Goal: Navigation & Orientation: Find specific page/section

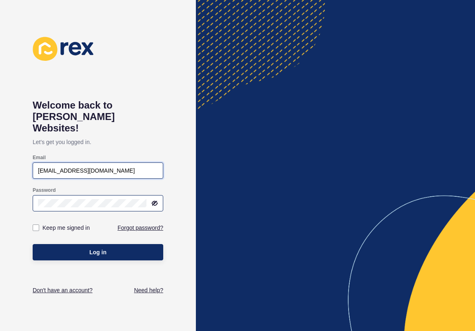
type input "[EMAIL_ADDRESS][DOMAIN_NAME]"
click at [98, 244] on button "Log in" at bounding box center [98, 252] width 131 height 16
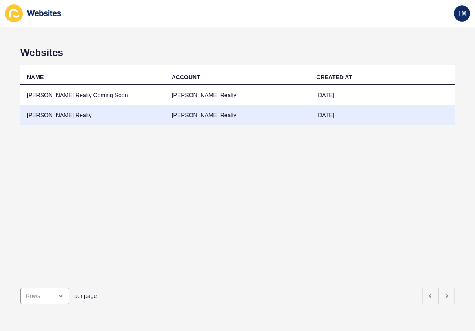
click at [50, 115] on td "[PERSON_NAME] Realty" at bounding box center [92, 115] width 145 height 20
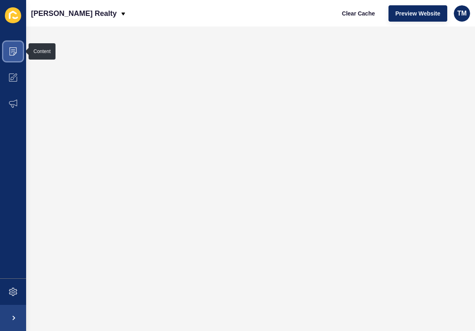
click at [13, 49] on icon at bounding box center [13, 49] width 4 height 0
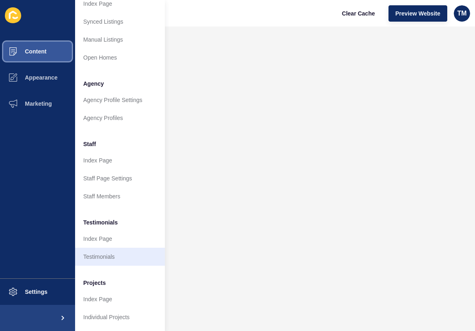
scroll to position [147, 0]
click at [104, 257] on link "Testimonials" at bounding box center [120, 257] width 90 height 18
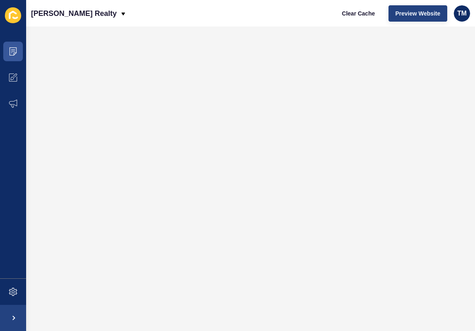
click at [417, 11] on span "Preview Website" at bounding box center [417, 13] width 45 height 8
click at [412, 12] on span "Preview Website" at bounding box center [417, 13] width 45 height 8
click at [465, 13] on span "TM" at bounding box center [461, 13] width 9 height 8
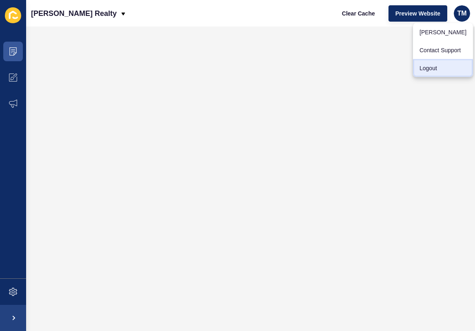
click at [427, 67] on link "Logout" at bounding box center [443, 68] width 60 height 18
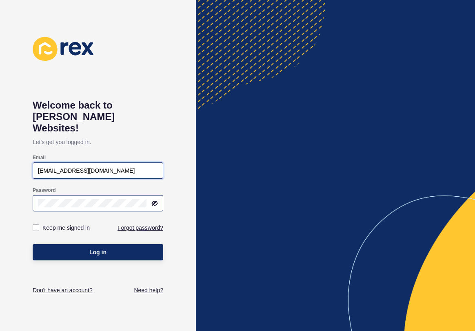
type input "[EMAIL_ADDRESS][DOMAIN_NAME]"
click at [98, 244] on button "Log in" at bounding box center [98, 252] width 131 height 16
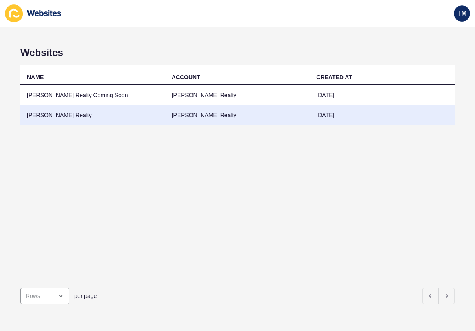
click at [54, 114] on td "[PERSON_NAME] Realty" at bounding box center [92, 115] width 145 height 20
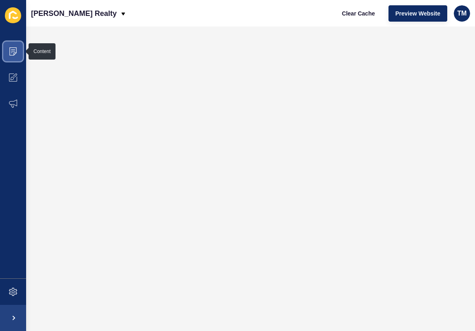
click at [11, 51] on icon at bounding box center [13, 51] width 8 height 8
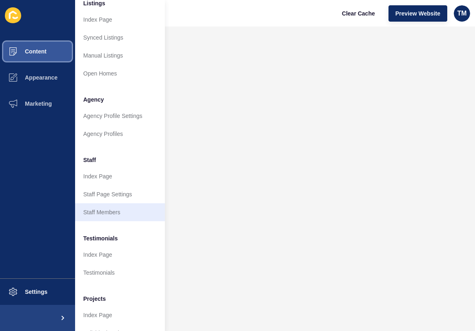
scroll to position [133, 0]
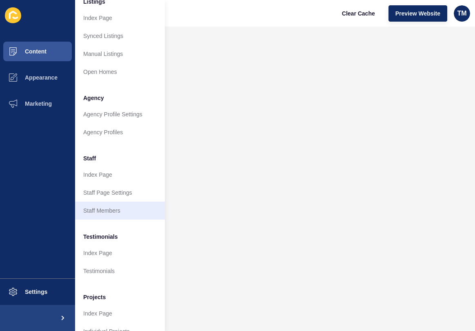
click at [98, 210] on link "Staff Members" at bounding box center [120, 211] width 90 height 18
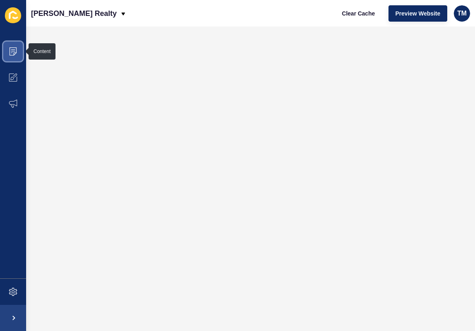
click at [13, 49] on icon at bounding box center [13, 51] width 8 height 8
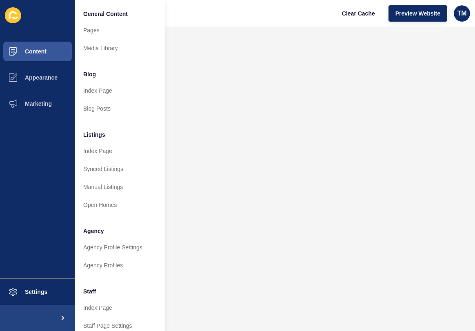
click at [56, 319] on span at bounding box center [62, 318] width 26 height 26
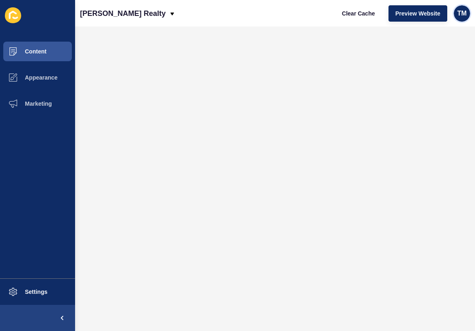
click at [463, 9] on span "TM" at bounding box center [461, 13] width 9 height 8
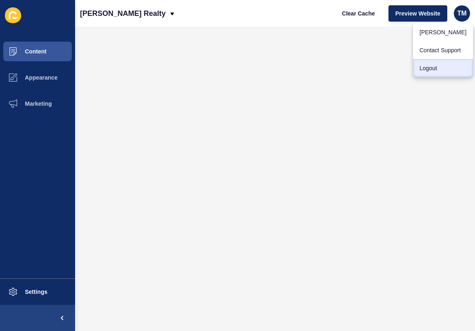
click at [435, 68] on link "Logout" at bounding box center [443, 68] width 60 height 18
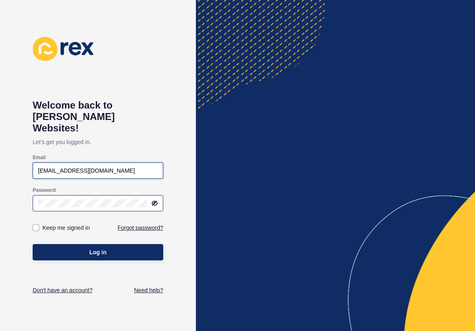
type input "[EMAIL_ADDRESS][DOMAIN_NAME]"
click at [98, 244] on button "Log in" at bounding box center [98, 252] width 131 height 16
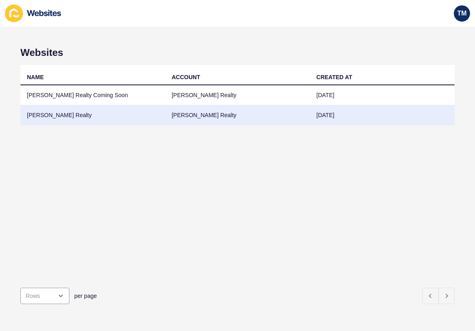
click at [51, 115] on td "[PERSON_NAME] Realty" at bounding box center [92, 115] width 145 height 20
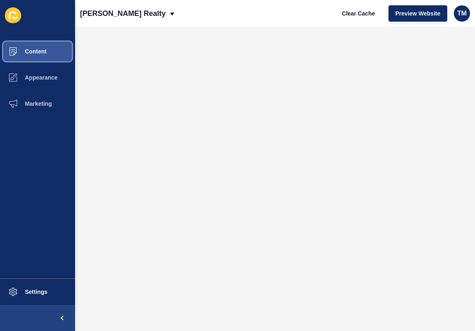
click at [31, 49] on span "Content" at bounding box center [23, 51] width 48 height 7
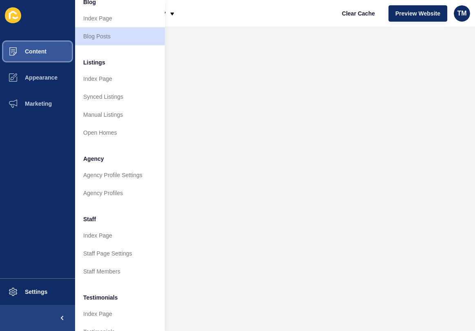
scroll to position [66, 0]
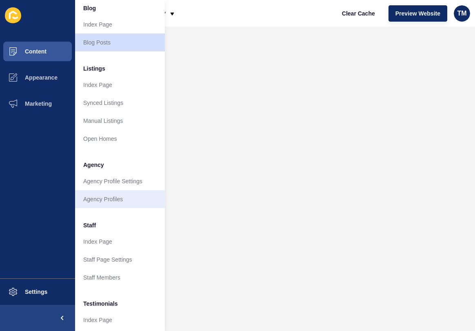
click at [99, 198] on link "Agency Profiles" at bounding box center [120, 199] width 90 height 18
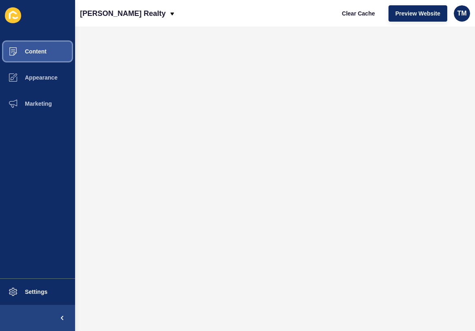
click at [32, 49] on span "Content" at bounding box center [23, 51] width 48 height 7
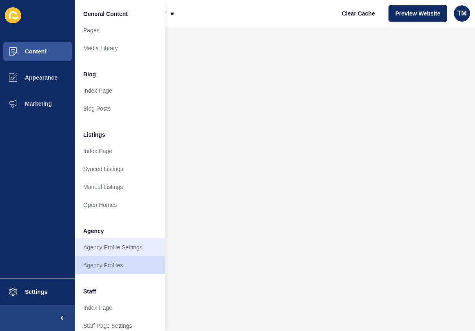
click at [93, 246] on link "Agency Profile Settings" at bounding box center [120, 247] width 90 height 18
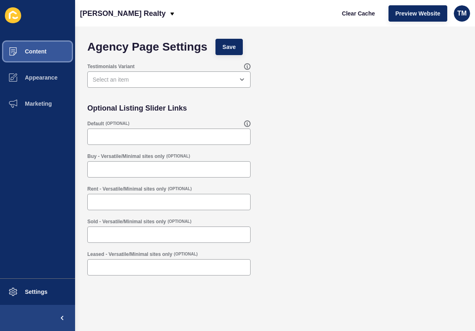
click at [29, 50] on span "Content" at bounding box center [23, 51] width 48 height 7
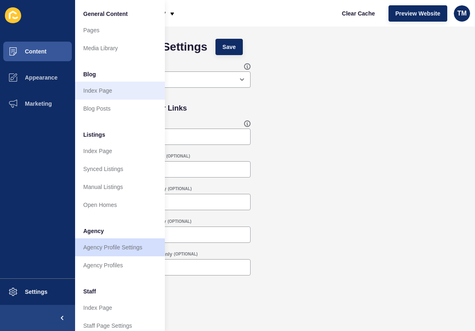
click at [87, 90] on link "Index Page" at bounding box center [120, 91] width 90 height 18
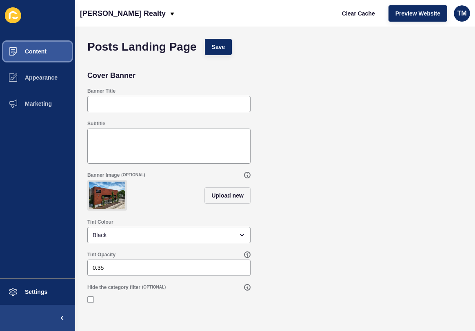
click at [33, 53] on span "Content" at bounding box center [23, 51] width 48 height 7
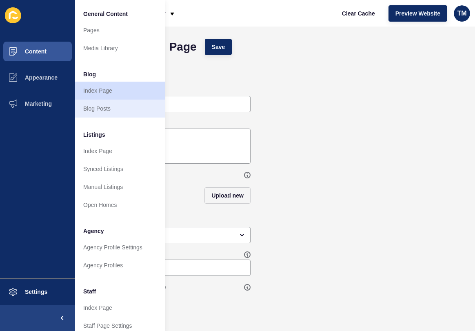
click at [87, 111] on link "Blog Posts" at bounding box center [120, 109] width 90 height 18
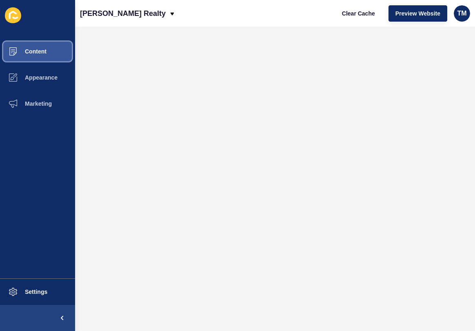
click at [31, 49] on span "Content" at bounding box center [23, 51] width 48 height 7
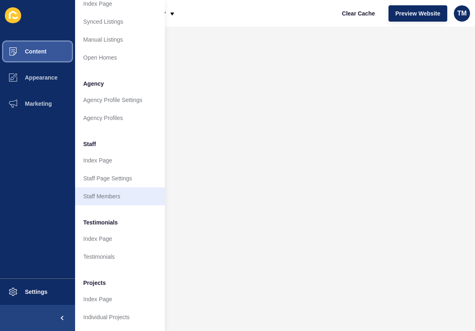
scroll to position [147, 0]
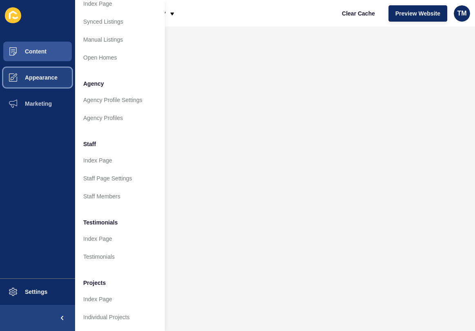
click at [35, 78] on span "Appearance" at bounding box center [28, 77] width 59 height 7
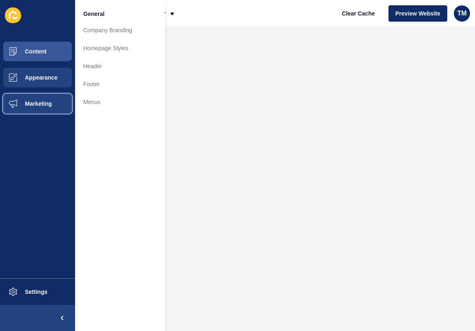
click at [31, 104] on span "Marketing" at bounding box center [25, 103] width 53 height 7
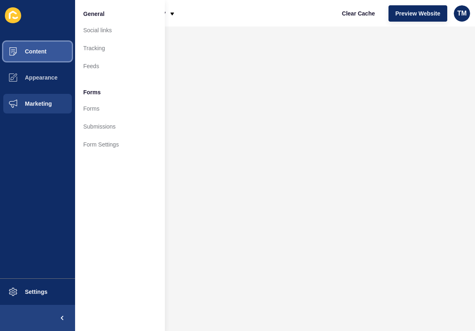
click at [31, 49] on span "Content" at bounding box center [23, 51] width 48 height 7
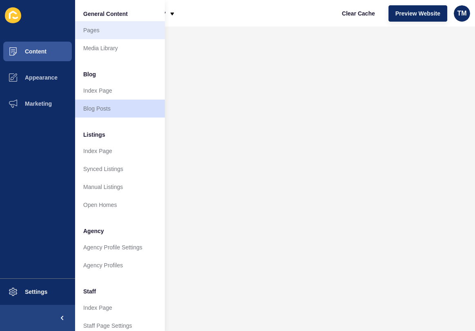
click at [91, 30] on link "Pages" at bounding box center [120, 30] width 90 height 18
